Goal: Task Accomplishment & Management: Manage account settings

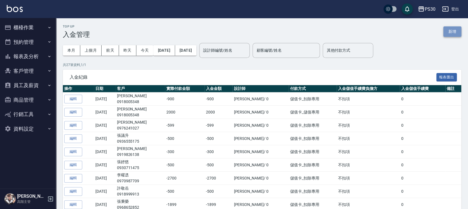
click at [447, 33] on button "新增" at bounding box center [452, 31] width 18 height 10
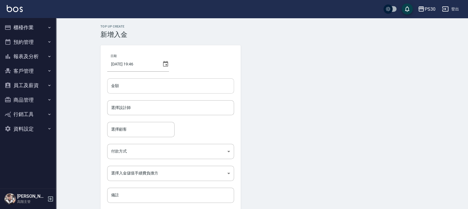
click at [156, 82] on input "金額" at bounding box center [170, 85] width 127 height 15
click at [136, 134] on input "選擇顧客" at bounding box center [141, 129] width 62 height 10
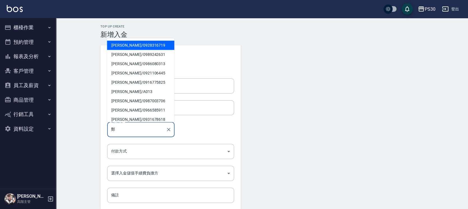
click at [132, 46] on span "[PERSON_NAME]/ 0928316719" at bounding box center [140, 45] width 67 height 9
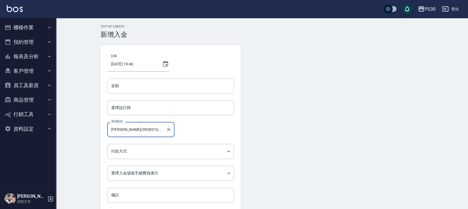
type input "[PERSON_NAME]/0928316719"
click at [145, 86] on input "金額" at bounding box center [170, 85] width 127 height 15
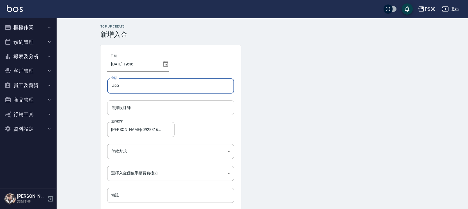
type input "-499"
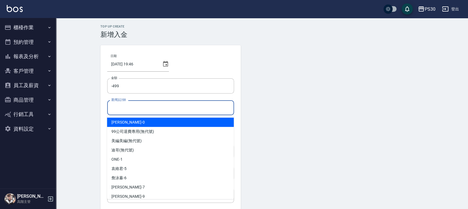
click at [135, 110] on input "選擇設計師" at bounding box center [171, 108] width 122 height 10
click at [145, 125] on div "廖金城 -0" at bounding box center [170, 122] width 127 height 9
type input "[PERSON_NAME]-0"
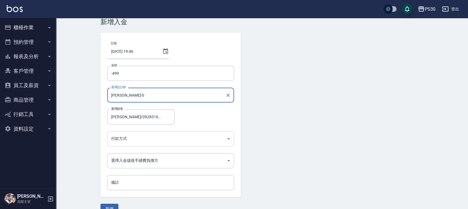
scroll to position [24, 0]
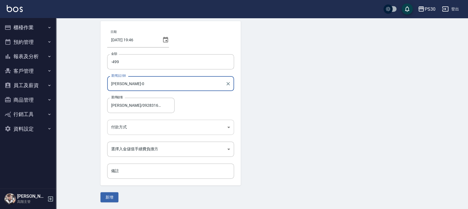
click at [139, 131] on body "PS30 登出 櫃檯作業 打帳單 帳單列表 掛單列表 座位開單 營業儀表板 現金收支登錄 高階收支登錄 材料自購登錄 每日結帳 排班表 現場電腦打卡 掃碼打卡…" at bounding box center [234, 92] width 468 height 233
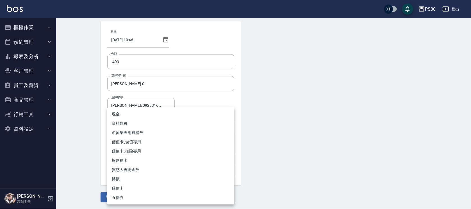
click at [133, 153] on li "儲值卡_扣除專用" at bounding box center [170, 150] width 127 height 9
type input "儲值卡_扣除專用"
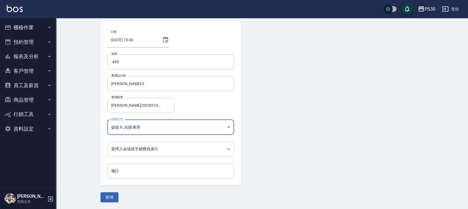
click at [126, 155] on body "PS30 登出 櫃檯作業 打帳單 帳單列表 掛單列表 座位開單 營業儀表板 現金收支登錄 高階收支登錄 材料自購登錄 每日結帳 排班表 現場電腦打卡 掃碼打卡…" at bounding box center [234, 92] width 468 height 233
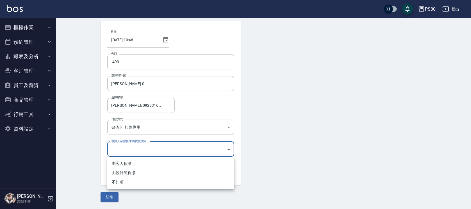
click at [128, 178] on li "不扣項" at bounding box center [170, 181] width 127 height 9
type input "WITHOUTHANDLINGFEE"
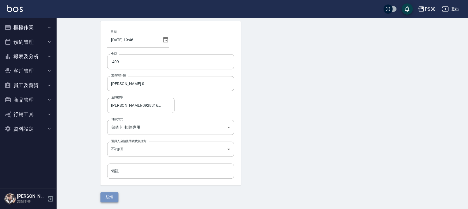
click at [114, 192] on button "新增" at bounding box center [109, 197] width 18 height 10
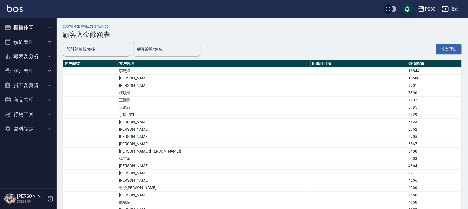
click at [155, 51] on input "顧客編號/姓名" at bounding box center [167, 49] width 62 height 10
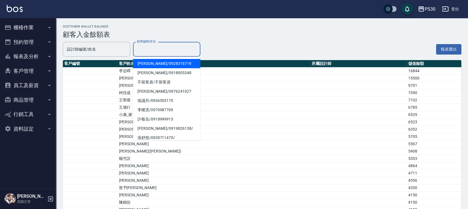
click at [159, 61] on span "[PERSON_NAME]/ 0928316719" at bounding box center [166, 63] width 67 height 9
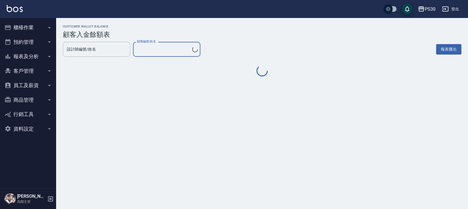
type input "[PERSON_NAME]/0928316719"
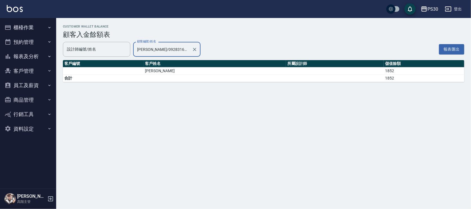
click at [31, 28] on button "櫃檯作業" at bounding box center [28, 27] width 52 height 15
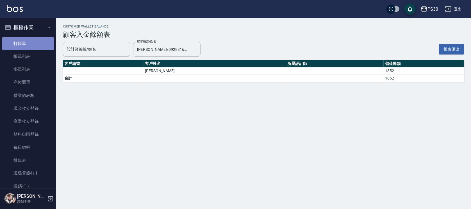
click at [28, 40] on link "打帳單" at bounding box center [28, 43] width 52 height 13
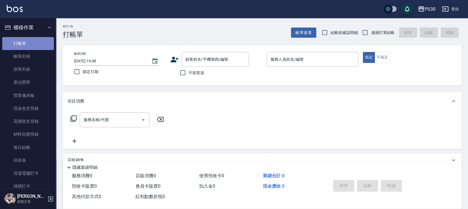
click at [38, 47] on link "打帳單" at bounding box center [28, 43] width 52 height 13
click at [200, 75] on span "不留客資" at bounding box center [197, 73] width 16 height 6
click at [189, 75] on input "不留客資" at bounding box center [183, 73] width 12 height 12
checkbox input "true"
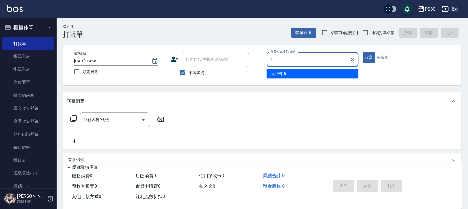
type input "[PERSON_NAME]-5"
type button "true"
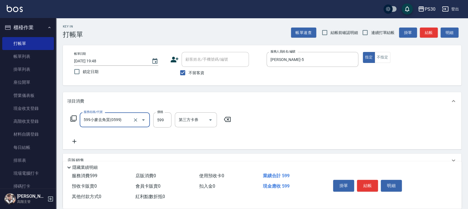
type input "599小麥去角質(0599)"
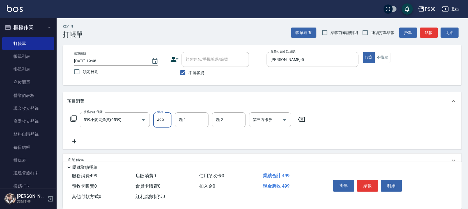
type input "499"
type input "RENA-39"
click at [366, 184] on button "結帳" at bounding box center [367, 186] width 21 height 12
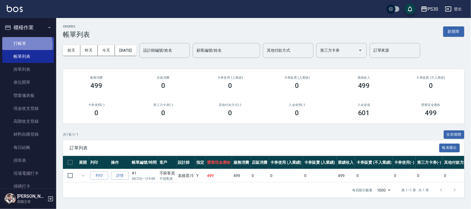
click at [22, 45] on link "打帳單" at bounding box center [28, 43] width 52 height 13
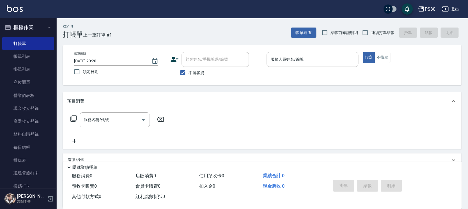
click at [378, 34] on span "連續打單結帳" at bounding box center [383, 33] width 24 height 6
click at [371, 34] on input "連續打單結帳" at bounding box center [365, 33] width 12 height 12
checkbox input "true"
click at [343, 64] on input "服務人員姓名/編號" at bounding box center [312, 59] width 87 height 10
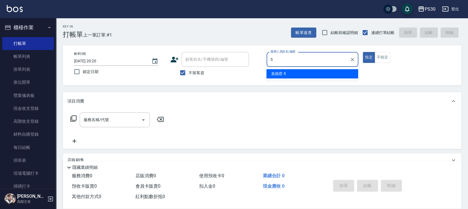
type input "[PERSON_NAME]-5"
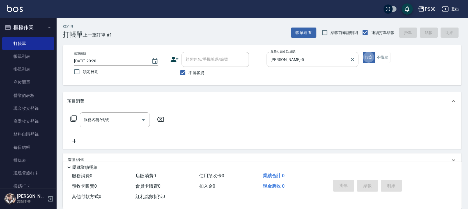
type button "true"
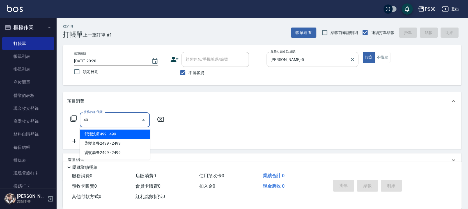
type input "4"
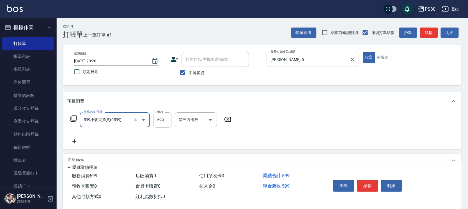
type input "599小麥去角質(0599)"
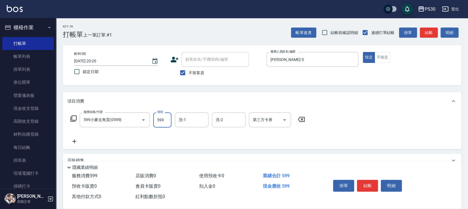
click at [168, 114] on input "599" at bounding box center [162, 119] width 18 height 15
type input "499"
type input "RENA-39"
click at [363, 182] on button "結帳" at bounding box center [367, 186] width 21 height 12
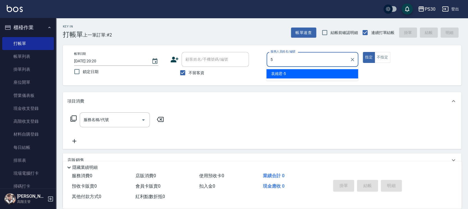
type input "[PERSON_NAME]-5"
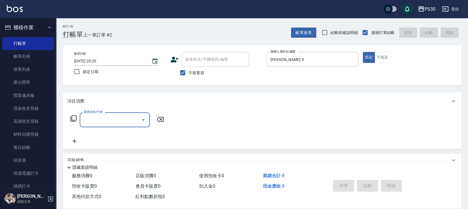
type input "2"
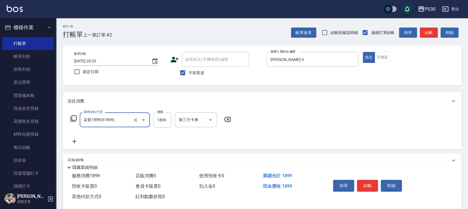
type input "染套1899(51899)"
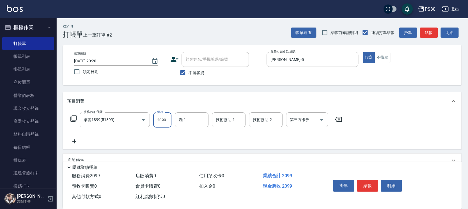
type input "2099"
type input "399"
type input "RENA-39"
click at [200, 120] on input "洗-1" at bounding box center [191, 120] width 29 height 10
type input "RENA-39"
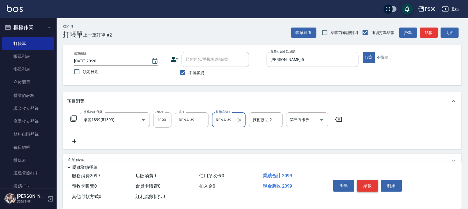
click at [368, 183] on button "結帳" at bounding box center [367, 186] width 21 height 12
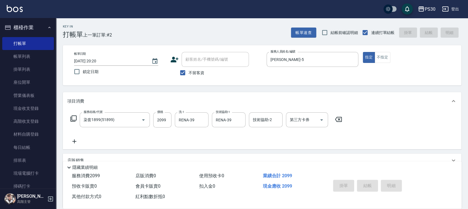
type input "[DATE] 20:21"
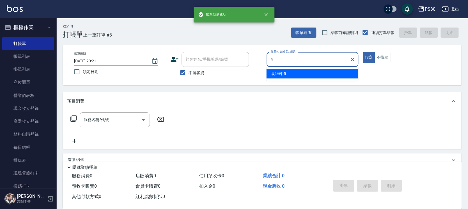
type input "[PERSON_NAME]-5"
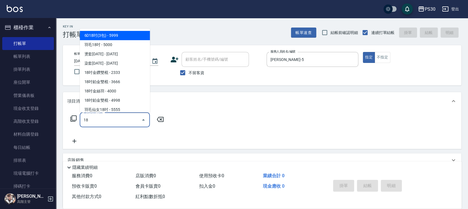
type input "1"
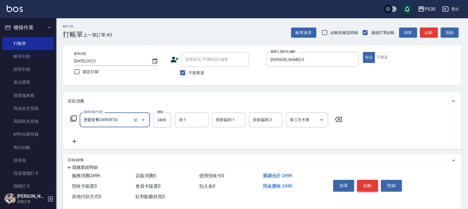
type input "燙髮套餐2499(813)"
type input "2699"
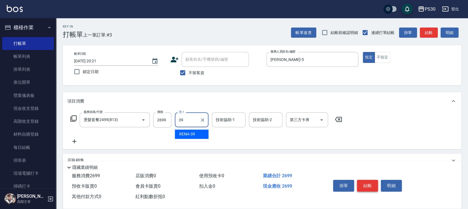
type input "RENA-39"
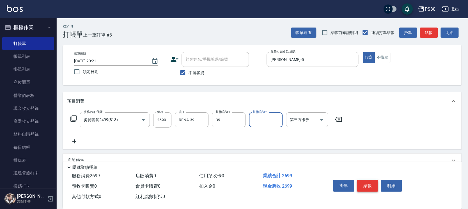
type input "RENA-39"
click at [386, 55] on button "不指定" at bounding box center [383, 57] width 16 height 11
click at [364, 182] on button "結帳" at bounding box center [367, 186] width 21 height 12
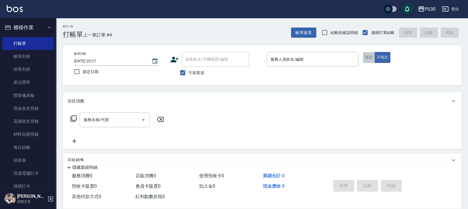
click at [367, 53] on button "指定" at bounding box center [369, 57] width 12 height 11
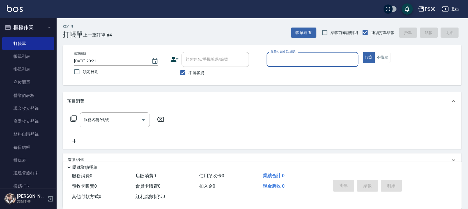
click at [327, 57] on input "服務人員姓名/編號" at bounding box center [312, 59] width 87 height 10
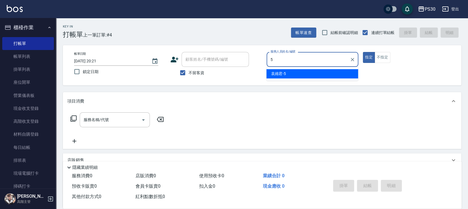
type input "[PERSON_NAME]-5"
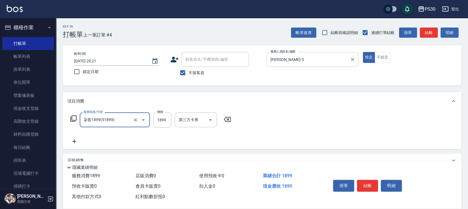
type input "染套1899(51899)"
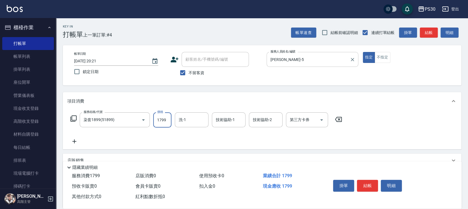
type input "1799"
type input "RENA-39"
click at [361, 184] on button "結帳" at bounding box center [367, 186] width 21 height 12
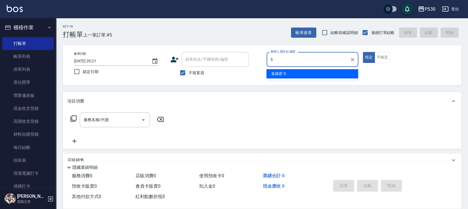
type input "[PERSON_NAME]-5"
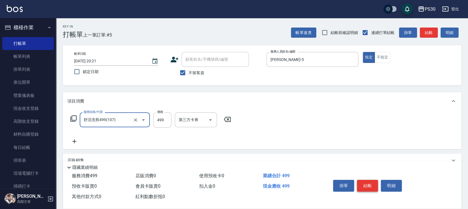
type input "舒活洗剪499(107)"
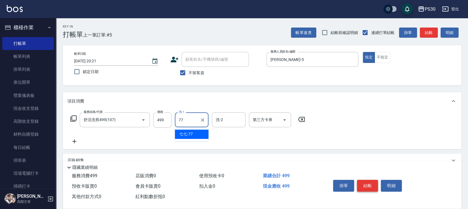
type input "七七-77"
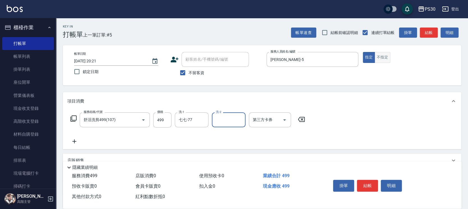
click at [386, 57] on button "不指定" at bounding box center [383, 57] width 16 height 11
click at [367, 186] on button "結帳" at bounding box center [367, 186] width 21 height 12
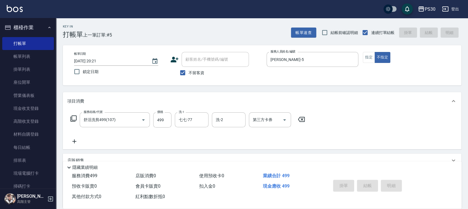
type input "[DATE] 20:23"
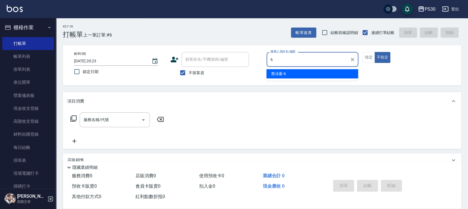
type input "[PERSON_NAME]-6"
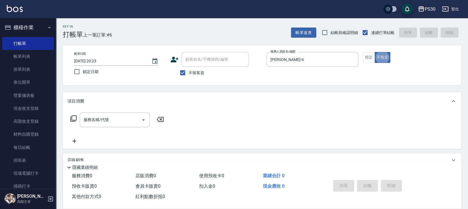
type button "false"
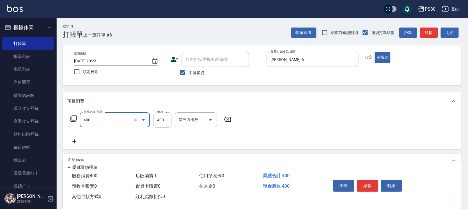
type input "洗剪400(400)"
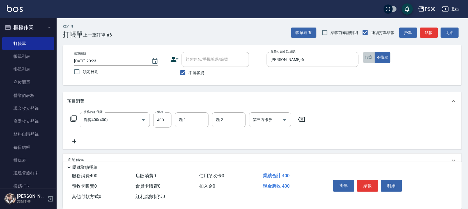
click at [370, 59] on button "指定" at bounding box center [369, 57] width 12 height 11
click at [362, 182] on button "結帳" at bounding box center [367, 186] width 21 height 12
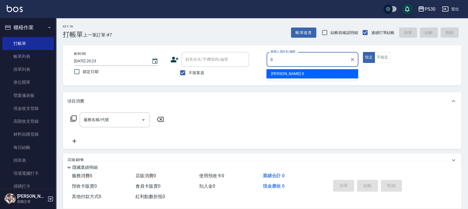
type input "[PERSON_NAME]-0"
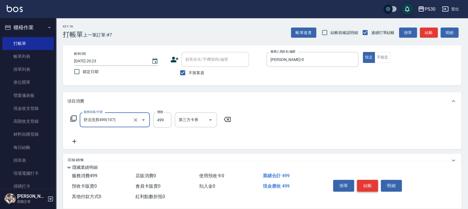
type input "舒活洗剪499(107)"
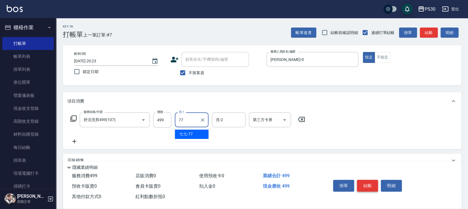
type input "七七-77"
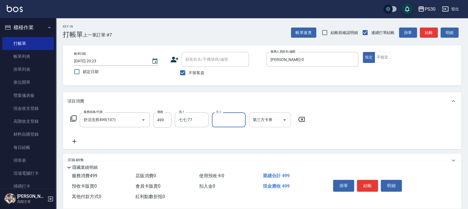
click at [280, 116] on div at bounding box center [284, 119] width 8 height 15
click at [281, 118] on icon "Open" at bounding box center [284, 119] width 7 height 7
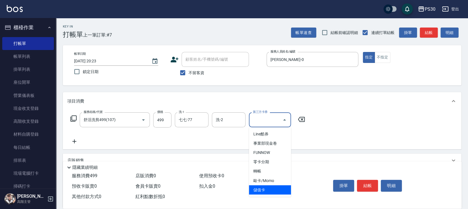
click at [267, 188] on span "儲值卡" at bounding box center [270, 189] width 42 height 9
type input "儲值卡"
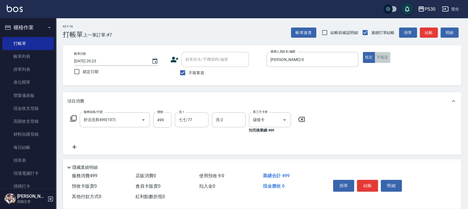
click at [382, 53] on button "不指定" at bounding box center [383, 57] width 16 height 11
click at [370, 181] on button "結帳" at bounding box center [367, 186] width 21 height 12
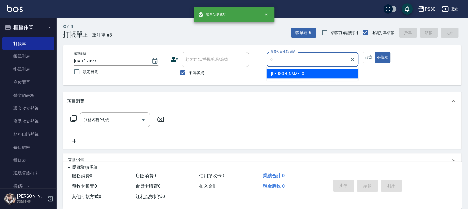
type input "[PERSON_NAME]-0"
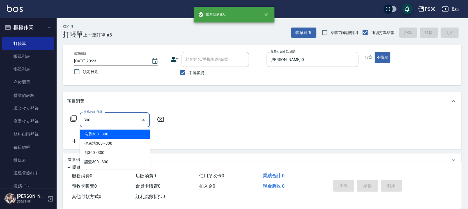
type input "洗剪300(300)"
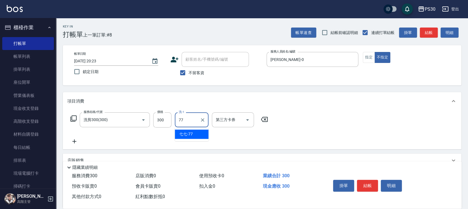
type input "七七-77"
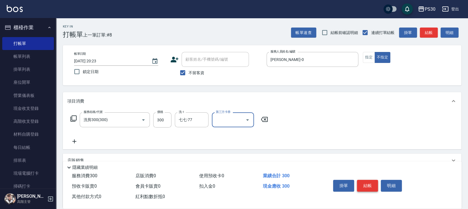
click at [368, 183] on button "結帳" at bounding box center [367, 186] width 21 height 12
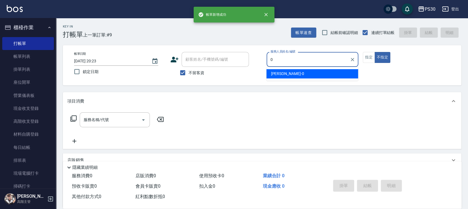
type input "[PERSON_NAME]-0"
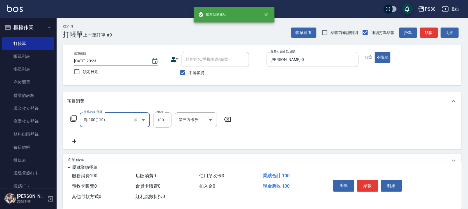
type input "洗-100(110)"
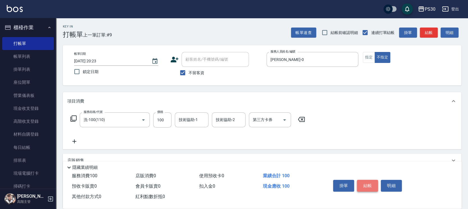
click at [367, 185] on button "結帳" at bounding box center [367, 186] width 21 height 12
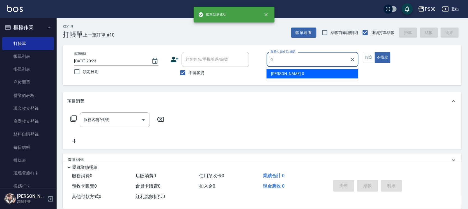
type input "[PERSON_NAME]-0"
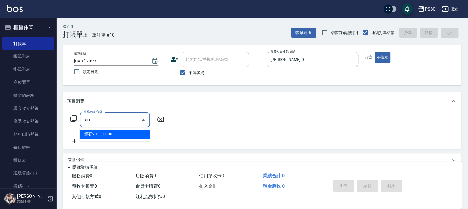
type input "鑽石VIP(801)"
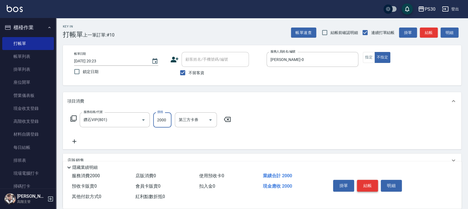
type input "2000"
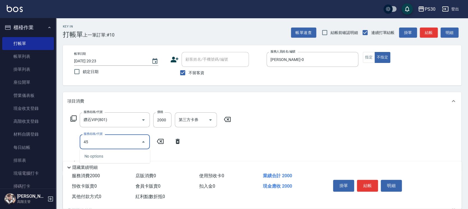
type input "4"
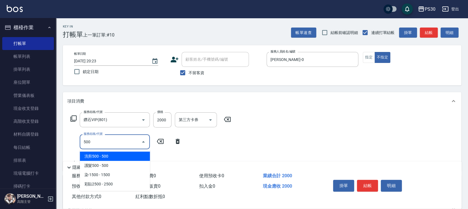
type input "洗剪500(500)"
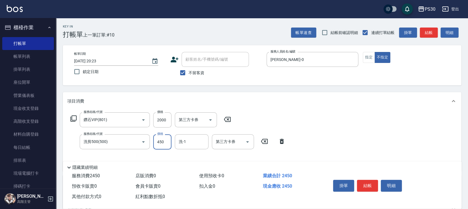
type input "450"
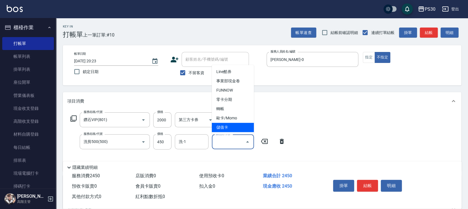
type input "儲值卡"
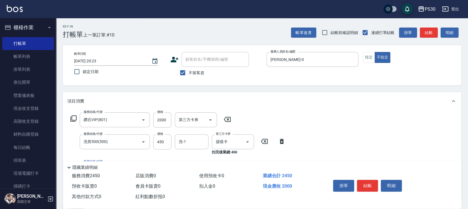
type input "4"
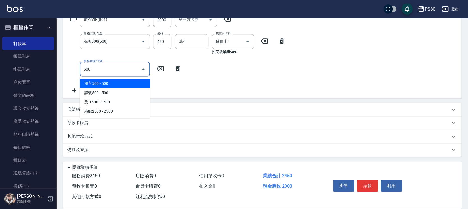
scroll to position [101, 0]
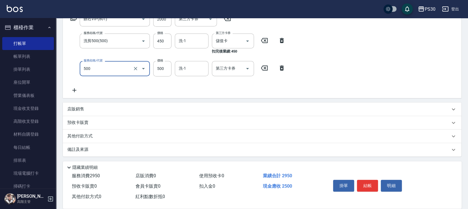
type input "洗剪500(500)"
type input "450"
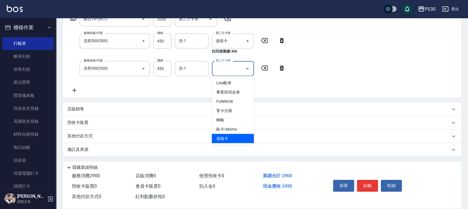
type input "儲值卡"
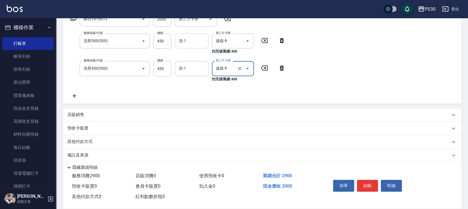
click at [187, 44] on input "洗-1" at bounding box center [191, 41] width 29 height 10
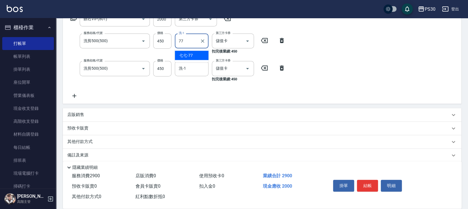
type input "七七-77"
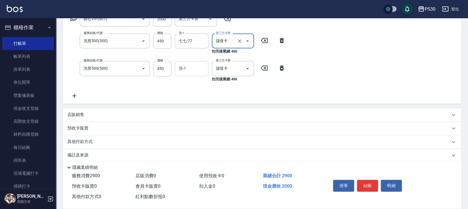
click at [194, 63] on div "洗-1" at bounding box center [192, 68] width 34 height 15
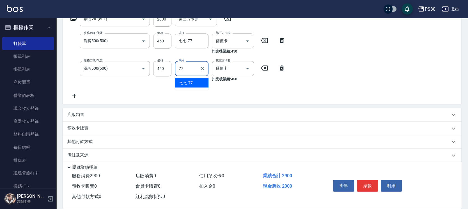
type input "七七-77"
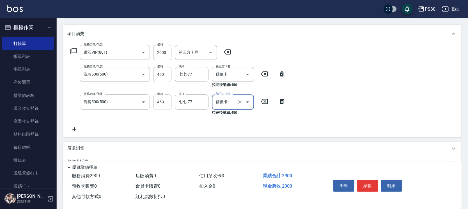
scroll to position [26, 0]
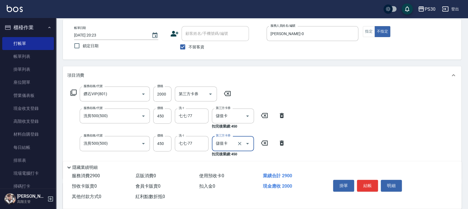
click at [307, 98] on div "服務名稱/代號 鑽石VIP(801) 服務名稱/代號 價格 2000 價格 第三方卡券 第三方卡券 服務名稱/代號 洗剪500(500) 服務名稱/代號 價格…" at bounding box center [262, 131] width 398 height 94
click at [370, 35] on button "指定" at bounding box center [369, 31] width 12 height 11
click at [373, 185] on button "結帳" at bounding box center [367, 186] width 21 height 12
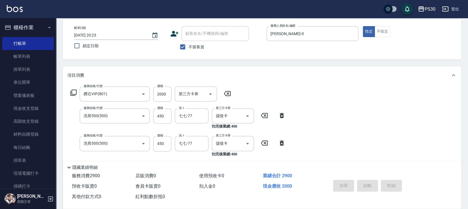
type input "[DATE] 20:24"
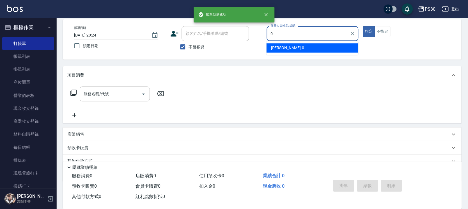
type input "[PERSON_NAME]-0"
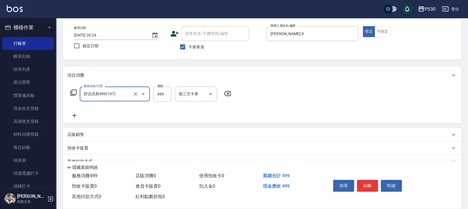
type input "舒活洗剪499(107)"
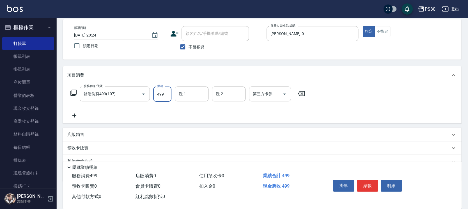
click at [379, 26] on div "帳單日期 [DATE] 20:24 鎖定日期 顧客姓名/手機號碼/編號 顧客姓名/手機號碼/編號 不留客資 服務人員姓名/編號 [PERSON_NAME]-0…" at bounding box center [262, 39] width 398 height 40
click at [384, 37] on div "帳單日期 [DATE] 20:24 鎖定日期 顧客姓名/手機號碼/編號 顧客姓名/手機號碼/編號 不留客資 服務人員姓名/編號 [PERSON_NAME]-0…" at bounding box center [262, 39] width 385 height 27
click at [384, 34] on button "不指定" at bounding box center [383, 31] width 16 height 11
click at [368, 186] on button "結帳" at bounding box center [367, 186] width 21 height 12
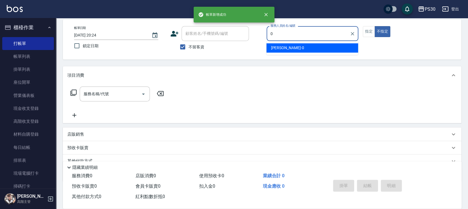
type input "[PERSON_NAME]-0"
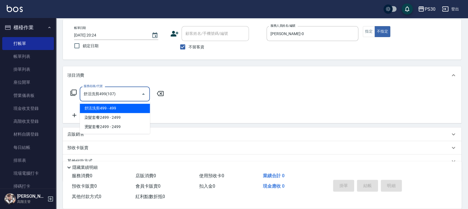
type input "舒活洗剪499(107)"
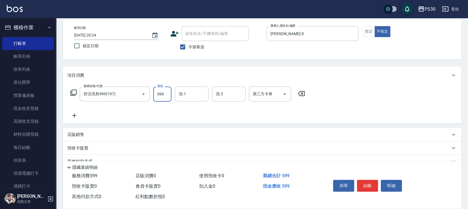
type input "599"
type input "七七-77"
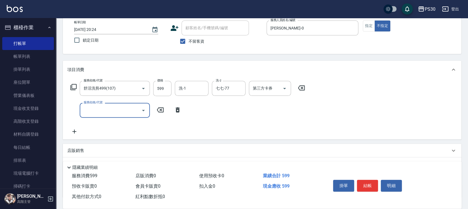
scroll to position [63, 0]
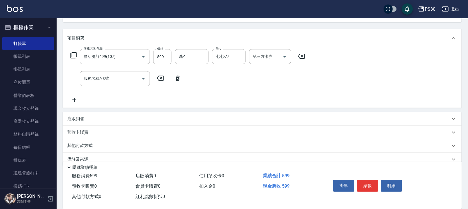
click at [87, 113] on div "店販銷售" at bounding box center [262, 118] width 398 height 13
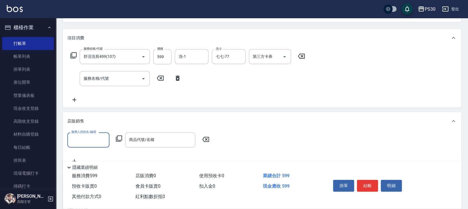
scroll to position [0, 0]
type input "[PERSON_NAME]-0"
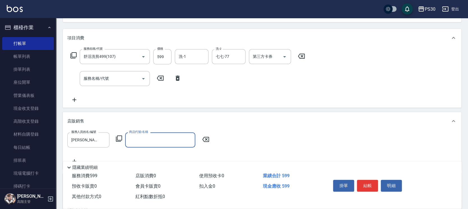
type input "1"
type input "MAD洗護組 950"
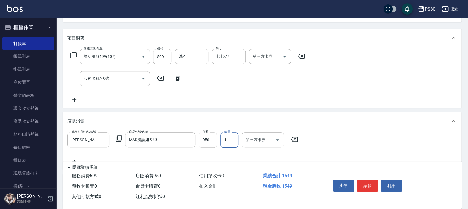
click at [203, 135] on input "950" at bounding box center [208, 139] width 18 height 15
type input "1000"
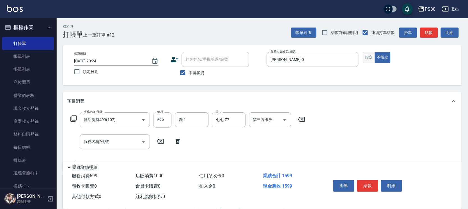
click at [370, 59] on button "指定" at bounding box center [369, 57] width 12 height 11
click at [364, 184] on button "結帳" at bounding box center [367, 186] width 21 height 12
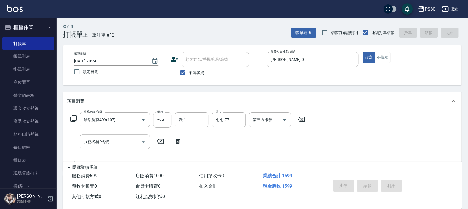
type input "[DATE] 20:25"
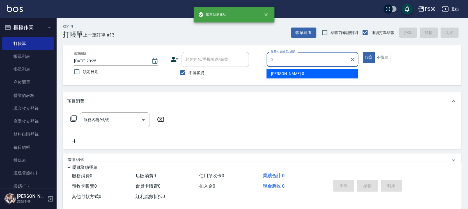
type input "[PERSON_NAME]-0"
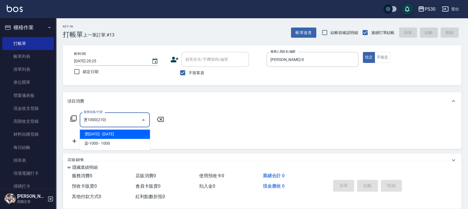
type input "燙1000(210)"
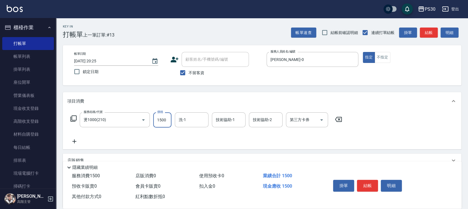
type input "1500"
type input "七七-77"
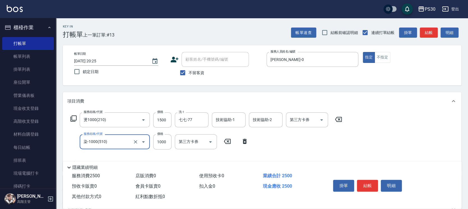
type input "染-1000(510)"
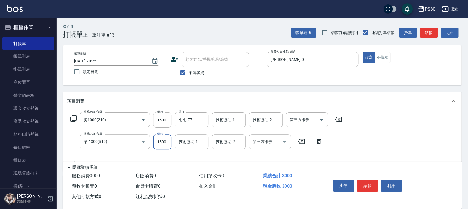
type input "1500"
type input "七七-77"
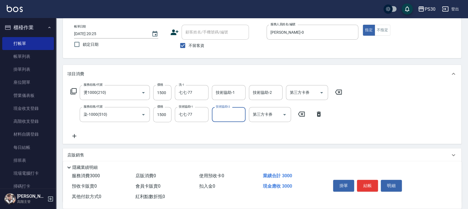
scroll to position [37, 0]
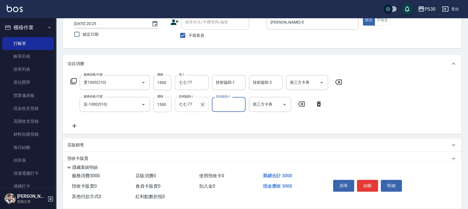
click at [203, 105] on icon "Clear" at bounding box center [202, 104] width 3 height 3
click at [87, 145] on div "店販銷售" at bounding box center [258, 145] width 383 height 6
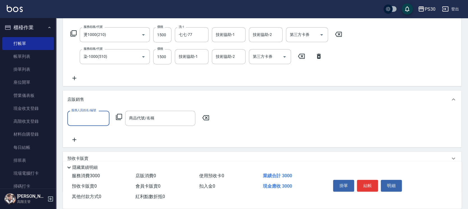
scroll to position [112, 0]
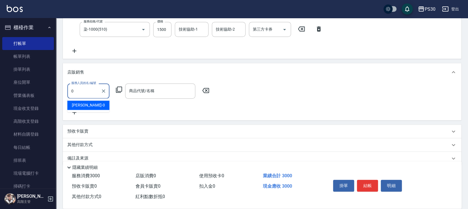
type input "[PERSON_NAME]-0"
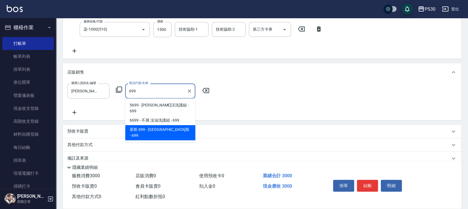
type input "慕斯"
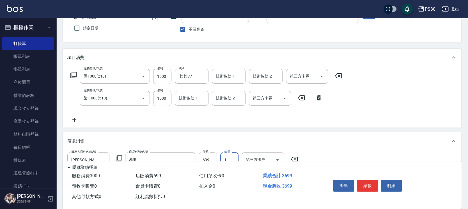
scroll to position [0, 0]
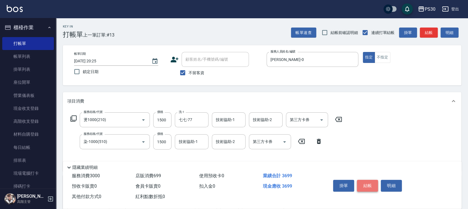
click at [372, 180] on button "結帳" at bounding box center [367, 186] width 21 height 12
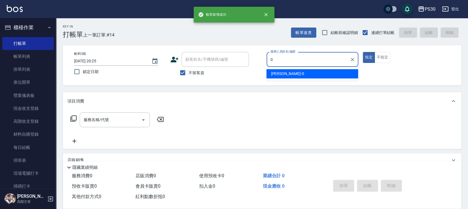
type input "[PERSON_NAME]-0"
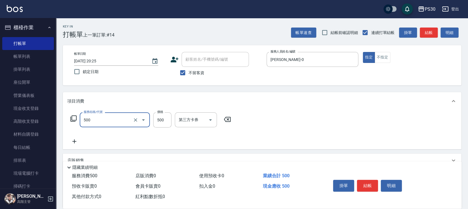
type input "洗剪500(500)"
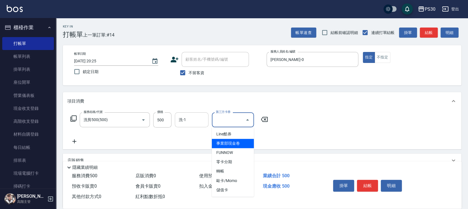
click at [199, 120] on input "洗-1" at bounding box center [191, 120] width 29 height 10
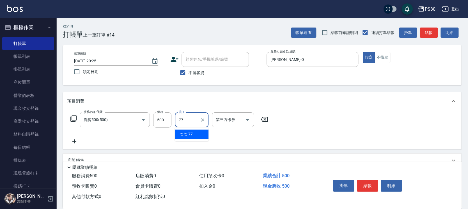
type input "七七-77"
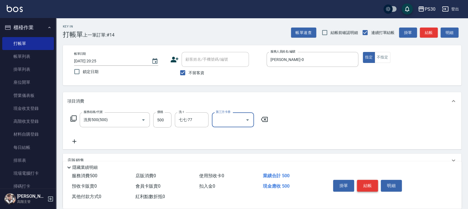
click at [369, 181] on button "結帳" at bounding box center [367, 186] width 21 height 12
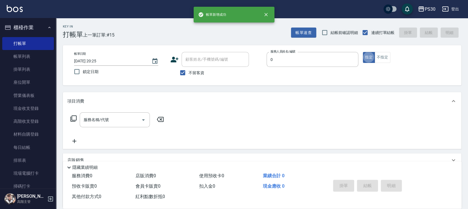
type input "[PERSON_NAME]-0"
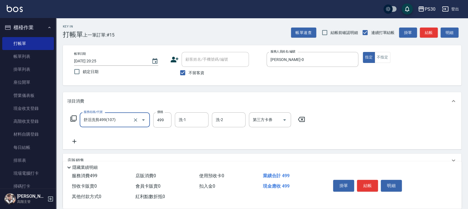
type input "舒活洗剪499(107)"
click at [382, 54] on button "不指定" at bounding box center [383, 57] width 16 height 11
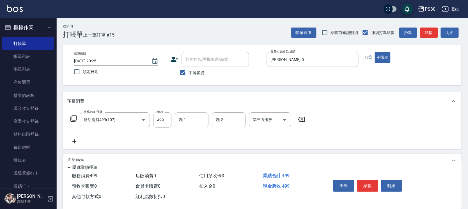
click at [195, 115] on input "洗-1" at bounding box center [191, 120] width 29 height 10
type input "七七-77"
click at [361, 182] on button "結帳" at bounding box center [367, 186] width 21 height 12
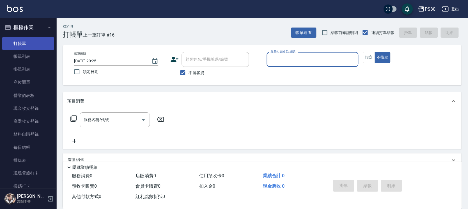
click at [19, 40] on link "打帳單" at bounding box center [28, 43] width 52 height 13
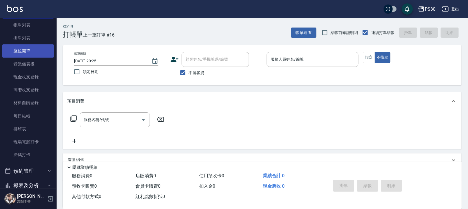
scroll to position [112, 0]
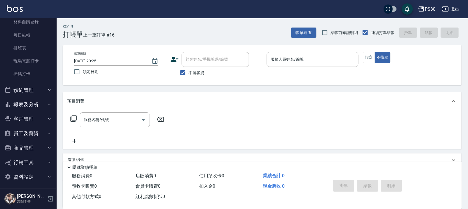
click at [33, 103] on button "報表及分析" at bounding box center [28, 104] width 52 height 15
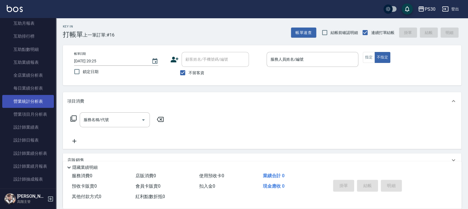
scroll to position [299, 0]
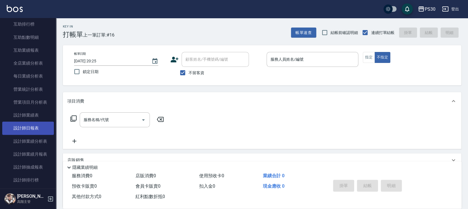
click at [33, 125] on link "設計師日報表" at bounding box center [28, 128] width 52 height 13
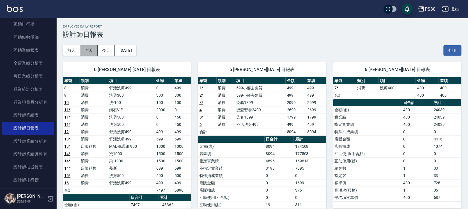
click at [82, 51] on button "昨天" at bounding box center [88, 50] width 17 height 10
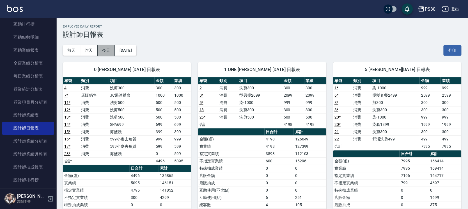
click at [102, 51] on button "今天" at bounding box center [106, 50] width 17 height 10
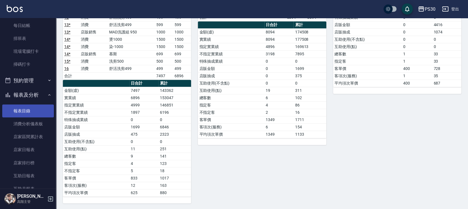
scroll to position [112, 0]
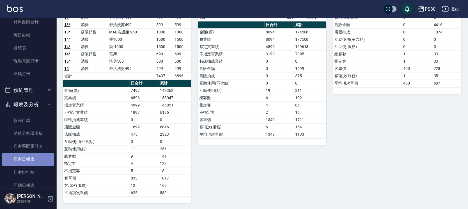
click at [29, 158] on link "店家日報表" at bounding box center [28, 159] width 52 height 13
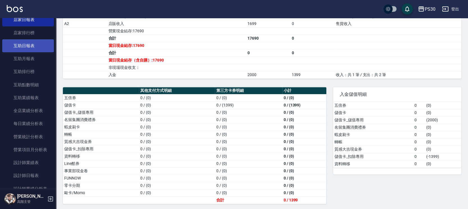
scroll to position [262, 0]
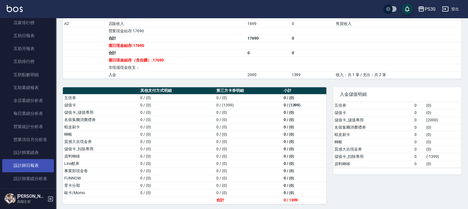
click at [33, 161] on link "設計師日報表" at bounding box center [28, 165] width 52 height 13
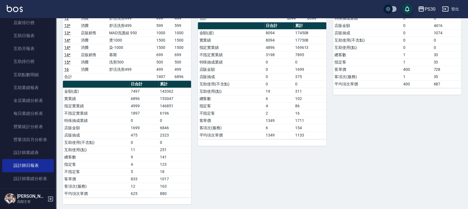
scroll to position [114, 0]
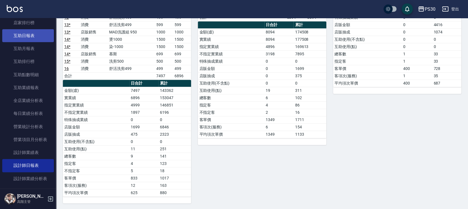
click at [34, 35] on link "互助日報表" at bounding box center [28, 35] width 52 height 13
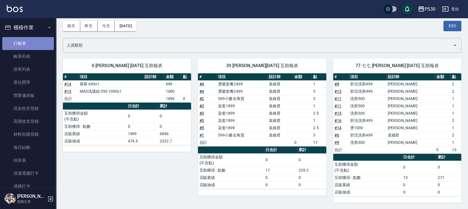
click at [36, 44] on link "打帳單" at bounding box center [28, 43] width 52 height 13
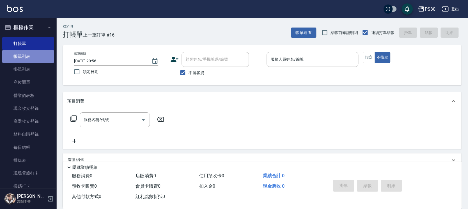
click at [46, 56] on link "帳單列表" at bounding box center [28, 56] width 52 height 13
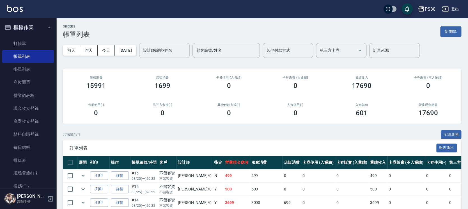
click at [178, 55] on div "設計師編號/姓名" at bounding box center [164, 50] width 51 height 15
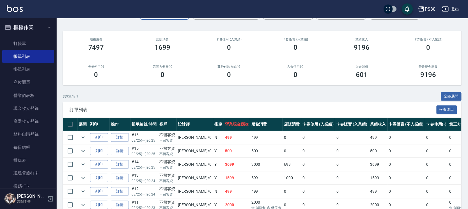
scroll to position [108, 0]
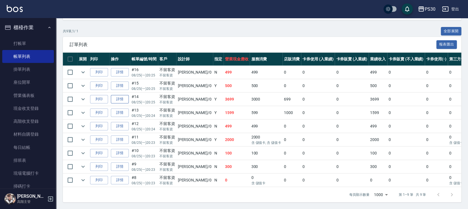
type input "[PERSON_NAME]-0"
click at [119, 95] on link "詳情" at bounding box center [120, 99] width 18 height 9
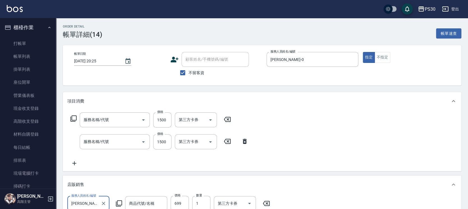
type input "[DATE] 20:25"
checkbox input "true"
type input "[PERSON_NAME]-0"
type input "染-1000(510)"
type input "燙1000(210)"
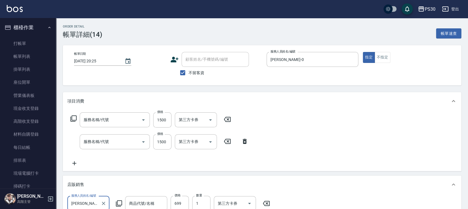
type input "慕斯"
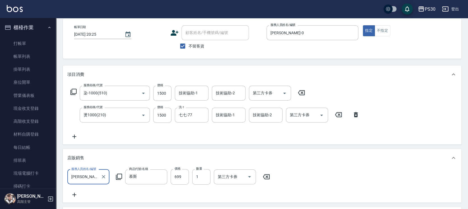
scroll to position [37, 0]
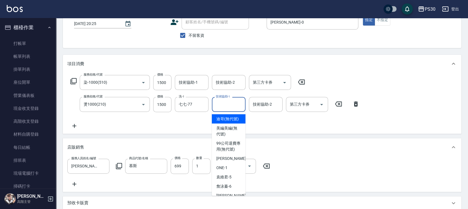
click at [217, 109] on input "技術協助-1" at bounding box center [228, 104] width 29 height 10
type input "77"
click at [194, 87] on input "技術協助-1" at bounding box center [191, 82] width 29 height 10
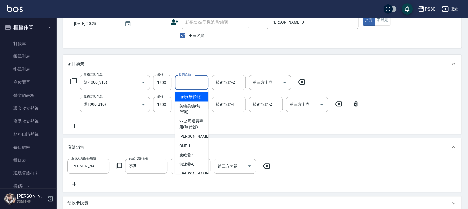
click at [220, 104] on input "技術協助-1" at bounding box center [228, 104] width 29 height 10
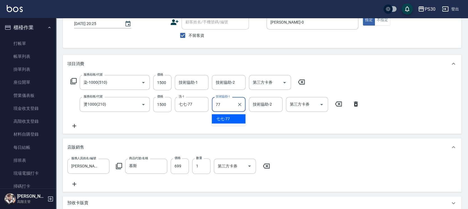
type input "七七-77"
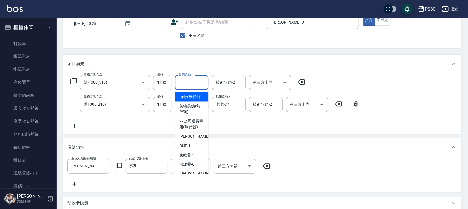
click at [194, 84] on input "技術協助-1" at bounding box center [191, 82] width 29 height 10
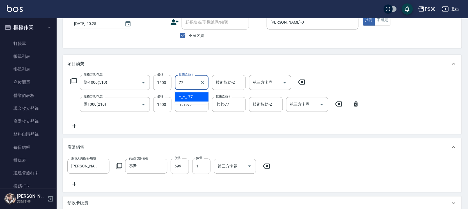
type input "七七-77"
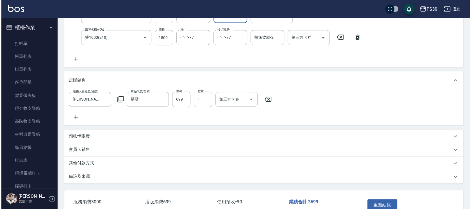
scroll to position [112, 0]
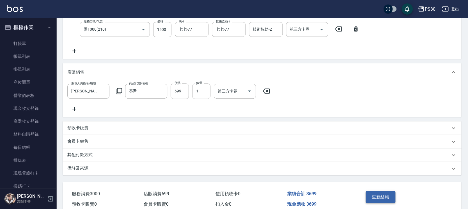
click at [366, 203] on button "重新結帳" at bounding box center [381, 197] width 30 height 12
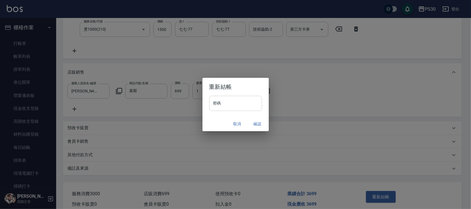
click at [229, 107] on input "密碼" at bounding box center [235, 103] width 53 height 15
click at [223, 109] on input "**" at bounding box center [235, 103] width 53 height 15
type input "*******"
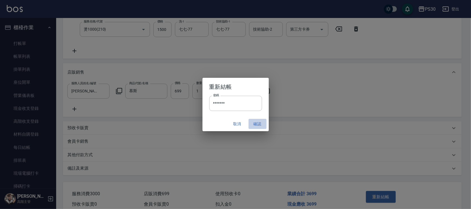
click at [253, 122] on button "確認" at bounding box center [257, 124] width 18 height 10
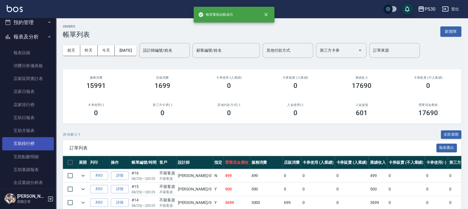
scroll to position [187, 0]
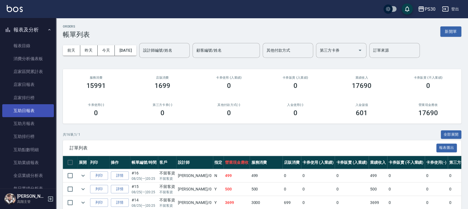
click at [28, 110] on link "互助日報表" at bounding box center [28, 110] width 52 height 13
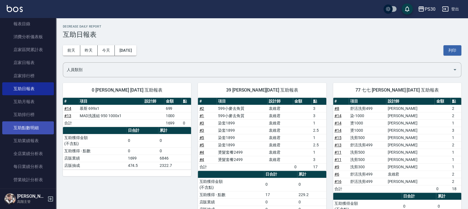
scroll to position [224, 0]
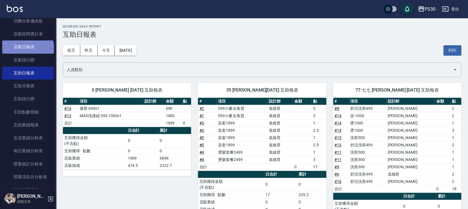
click at [27, 51] on link "店家日報表" at bounding box center [28, 46] width 52 height 13
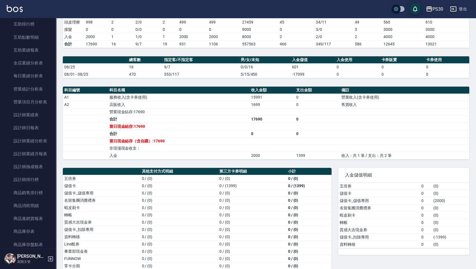
scroll to position [144, 0]
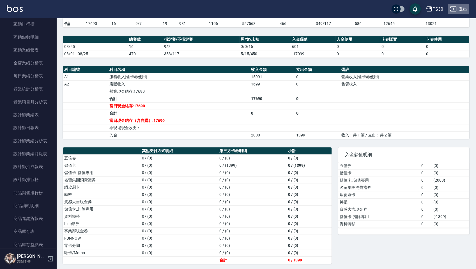
click at [463, 6] on button "登出" at bounding box center [459, 9] width 22 height 10
